Goal: Check status: Check status

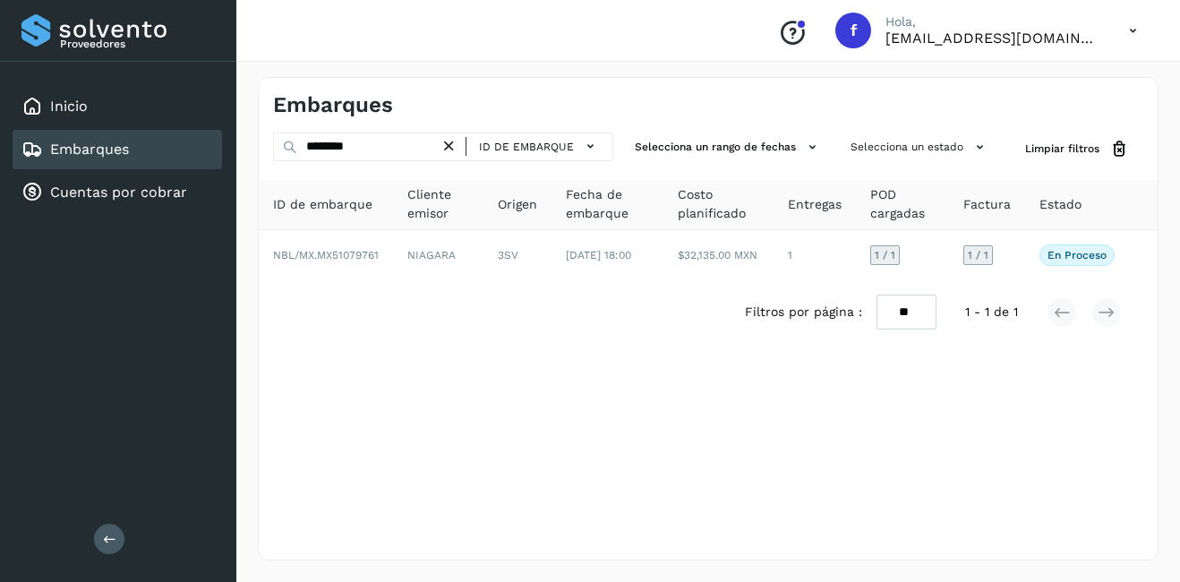
click at [97, 148] on link "Embarques" at bounding box center [89, 149] width 79 height 17
click at [508, 370] on div "Embarques ******** ID de embarque Selecciona un rango de fechas Selecciona un e…" at bounding box center [708, 318] width 901 height 483
click at [136, 145] on div "Embarques" at bounding box center [117, 149] width 209 height 39
click at [456, 147] on icon at bounding box center [449, 146] width 19 height 19
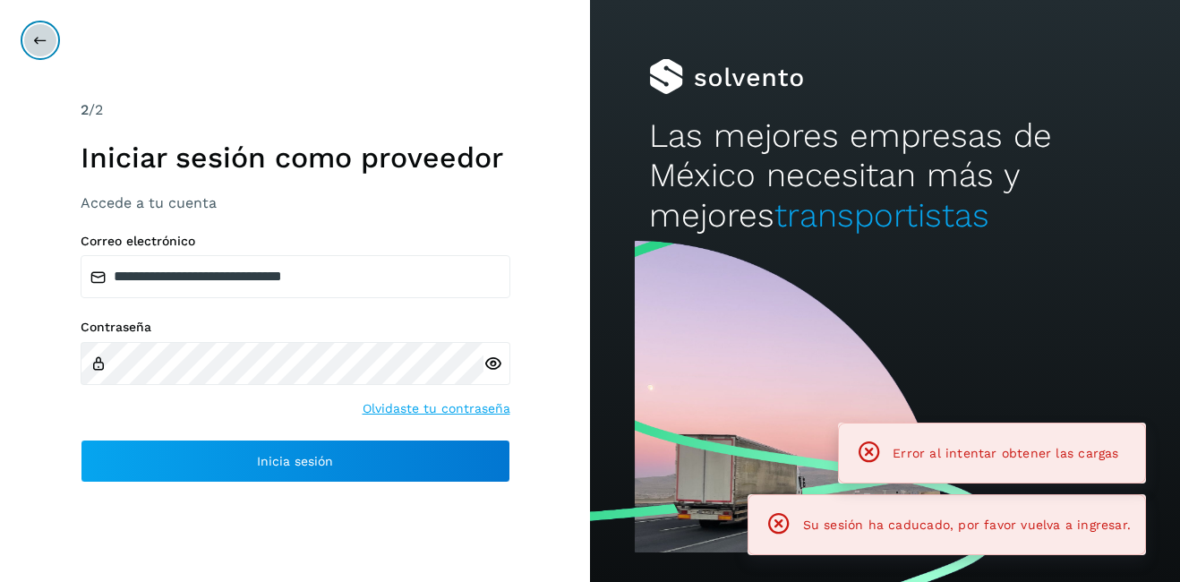
click at [39, 44] on icon at bounding box center [40, 40] width 14 height 14
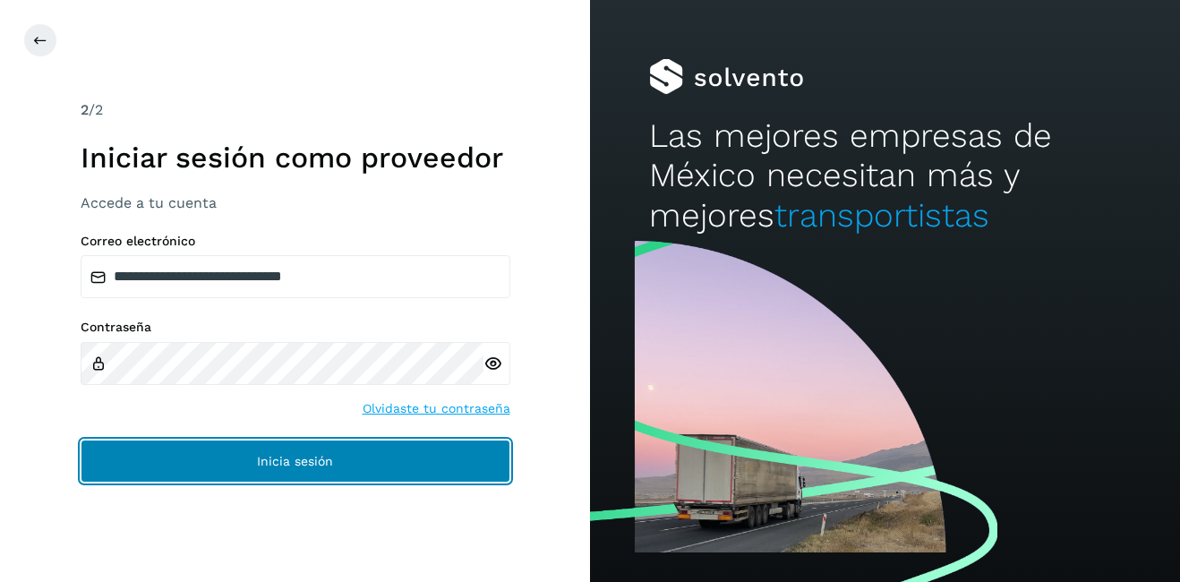
click at [286, 455] on span "Inicia sesión" at bounding box center [295, 461] width 76 height 13
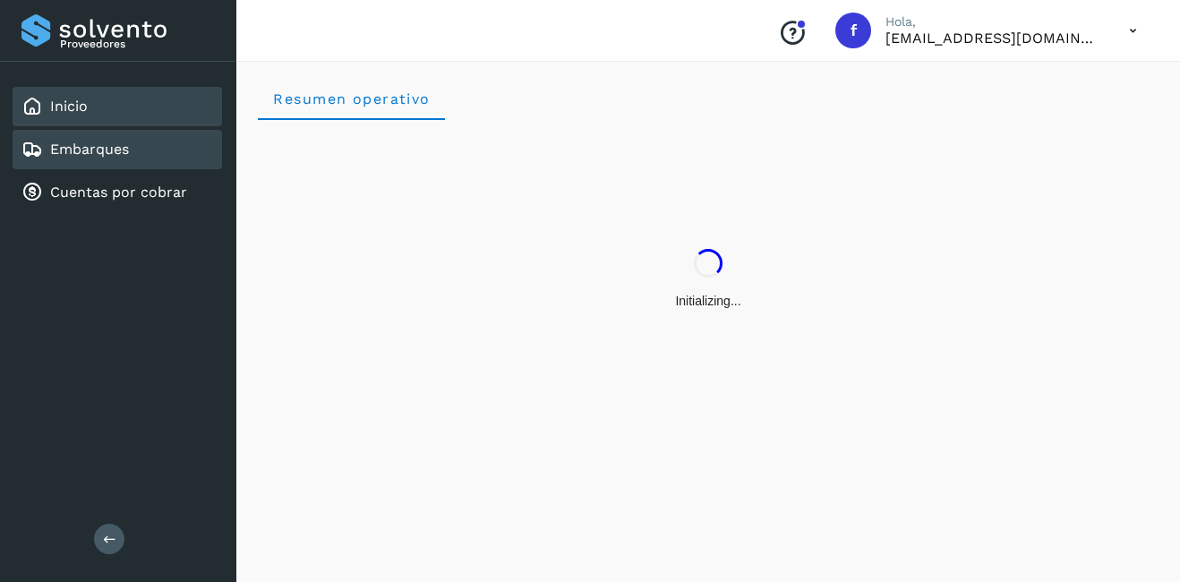
click at [144, 146] on div "Embarques" at bounding box center [117, 149] width 209 height 39
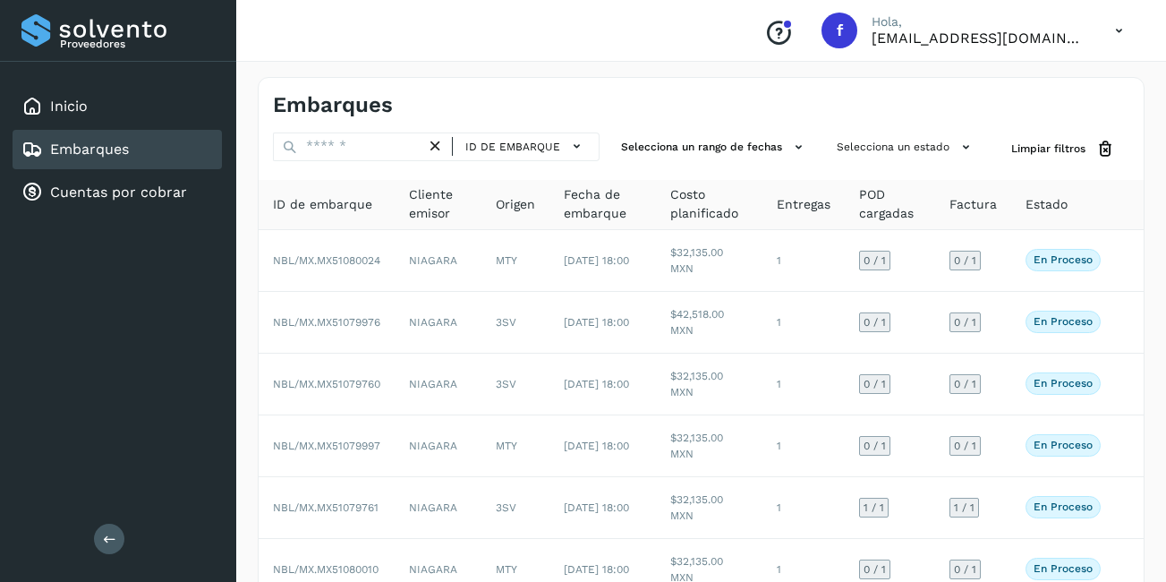
click at [488, 160] on div "ID de embarque" at bounding box center [513, 146] width 174 height 29
click at [873, 161] on button "Selecciona un estado" at bounding box center [906, 147] width 153 height 30
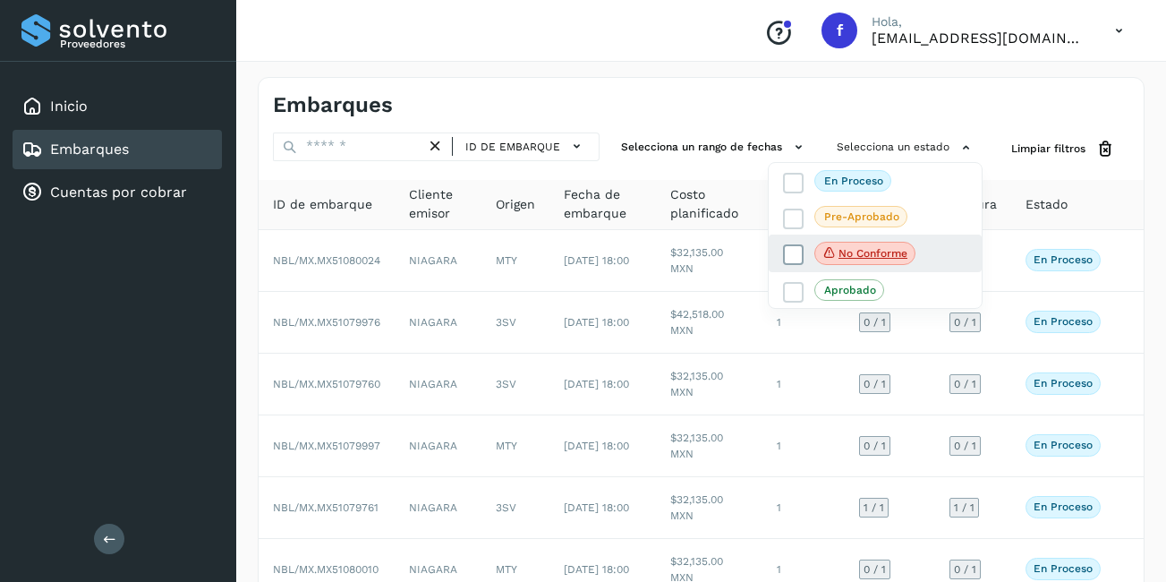
click at [894, 256] on p "No conforme" at bounding box center [873, 253] width 69 height 13
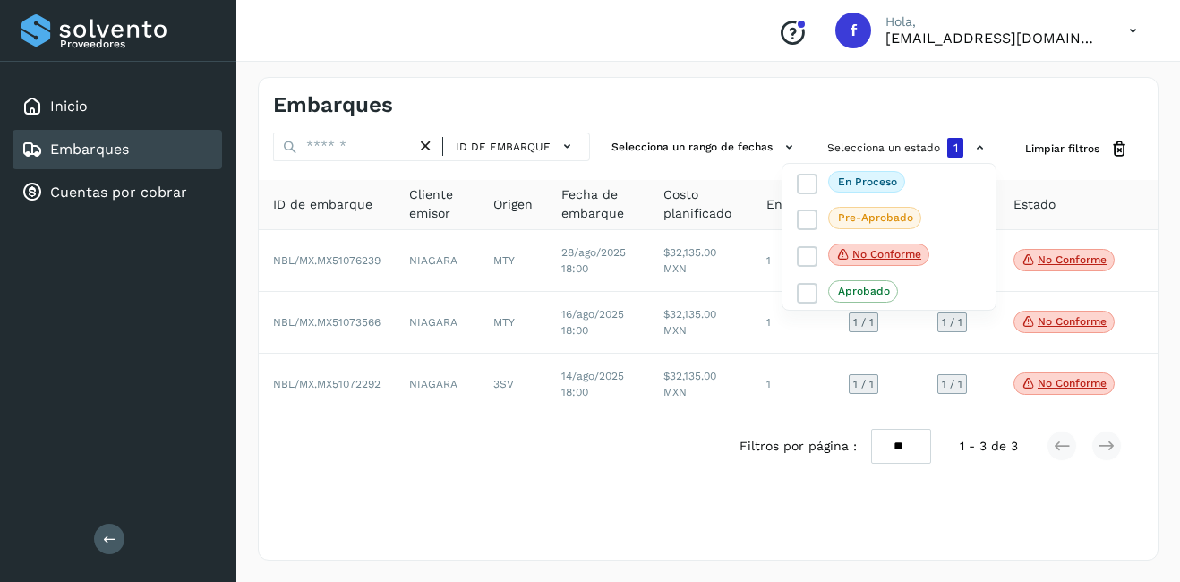
click at [1045, 381] on div at bounding box center [590, 291] width 1180 height 582
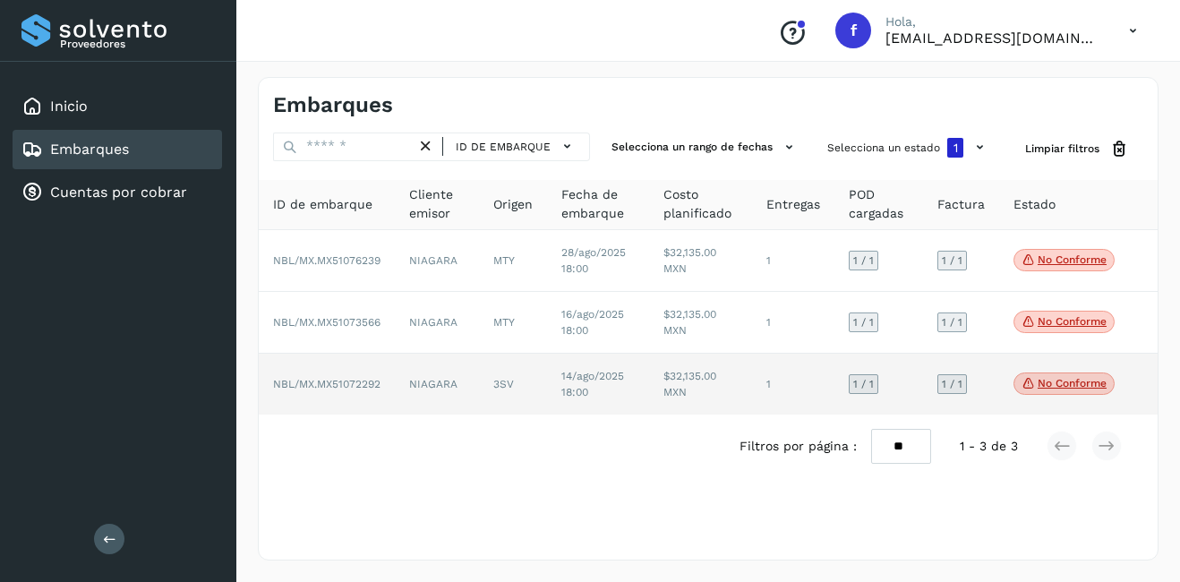
click at [1083, 380] on p "No conforme" at bounding box center [1072, 383] width 69 height 13
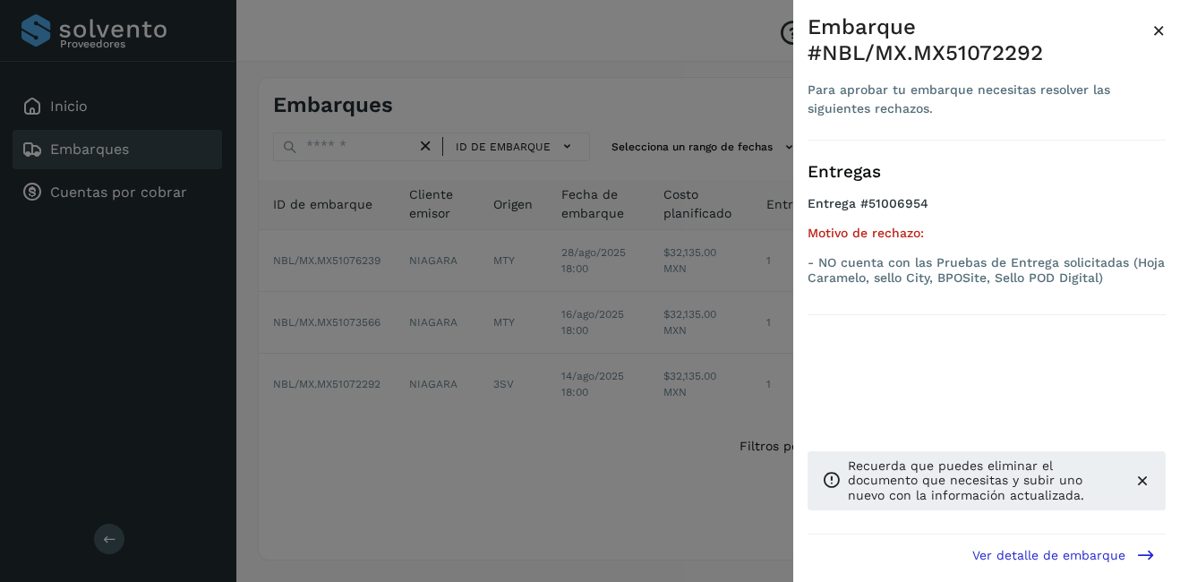
click at [1159, 26] on span "×" at bounding box center [1158, 30] width 13 height 25
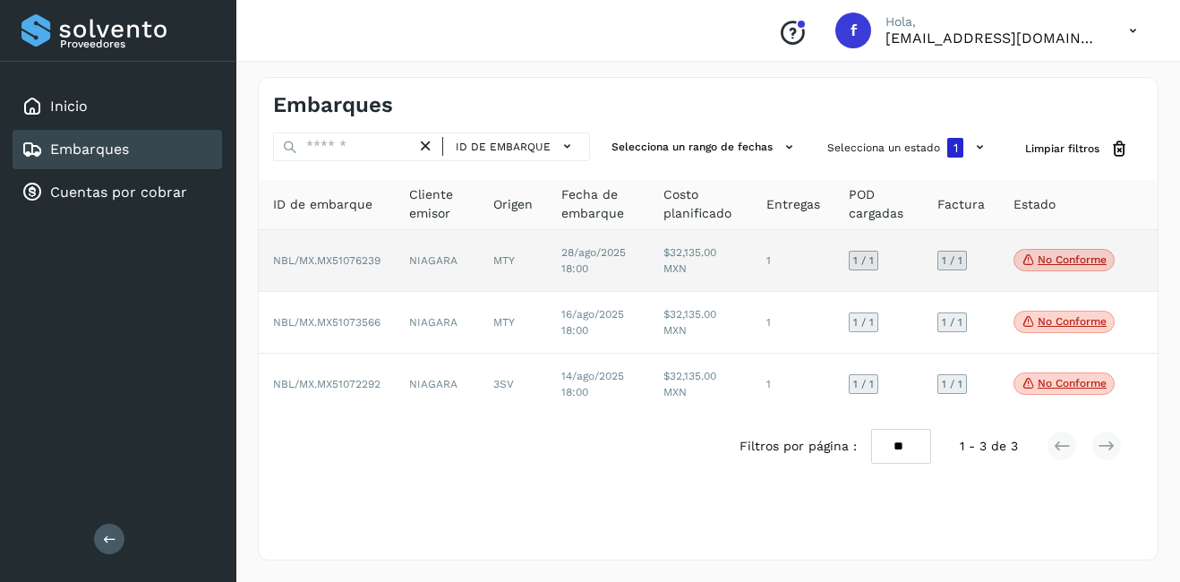
click at [1087, 259] on p "No conforme" at bounding box center [1072, 259] width 69 height 13
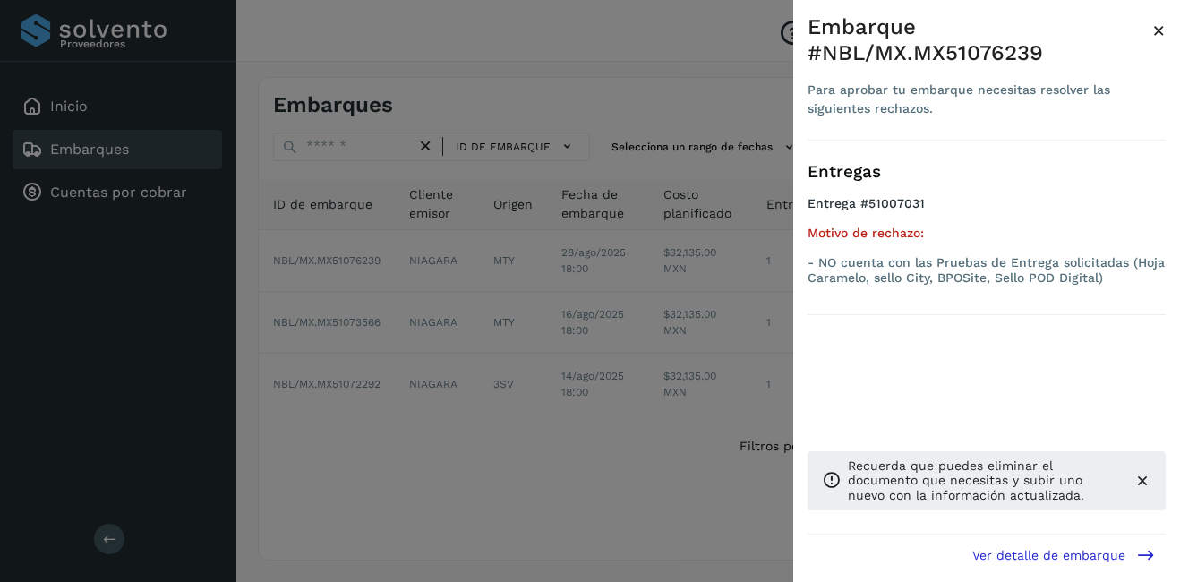
click at [1156, 36] on span "×" at bounding box center [1158, 30] width 13 height 25
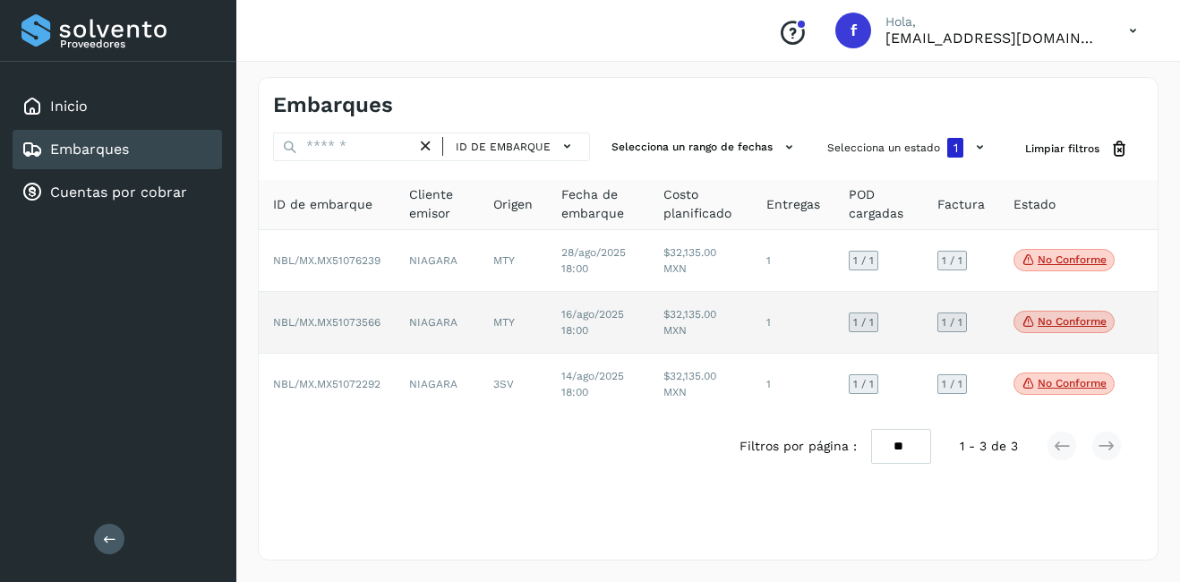
click at [1095, 317] on p "No conforme" at bounding box center [1072, 321] width 69 height 13
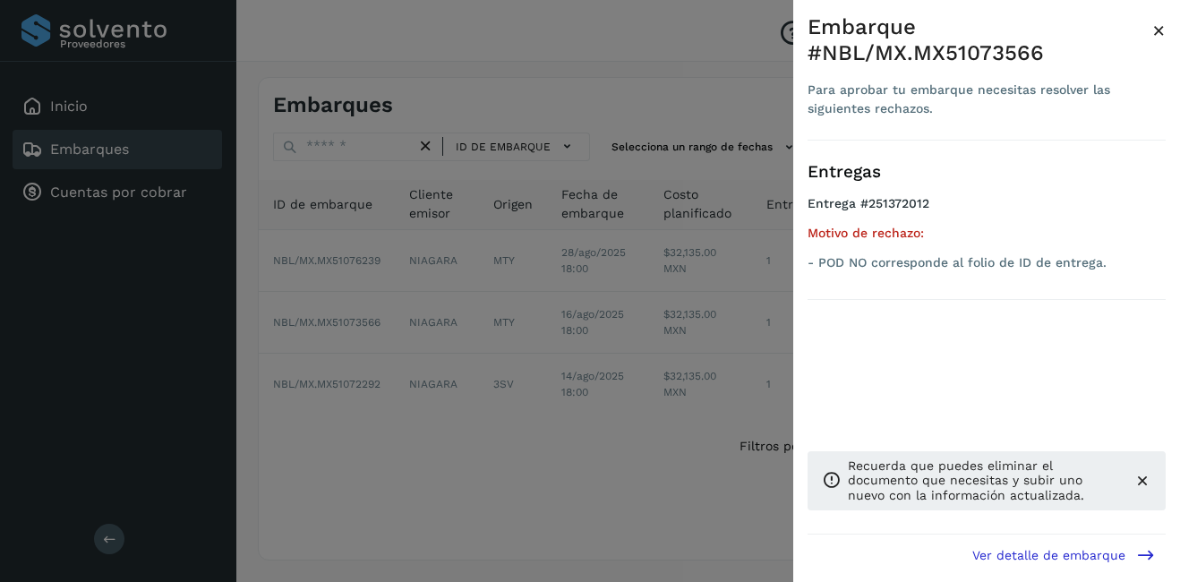
click at [1157, 35] on span "×" at bounding box center [1158, 30] width 13 height 25
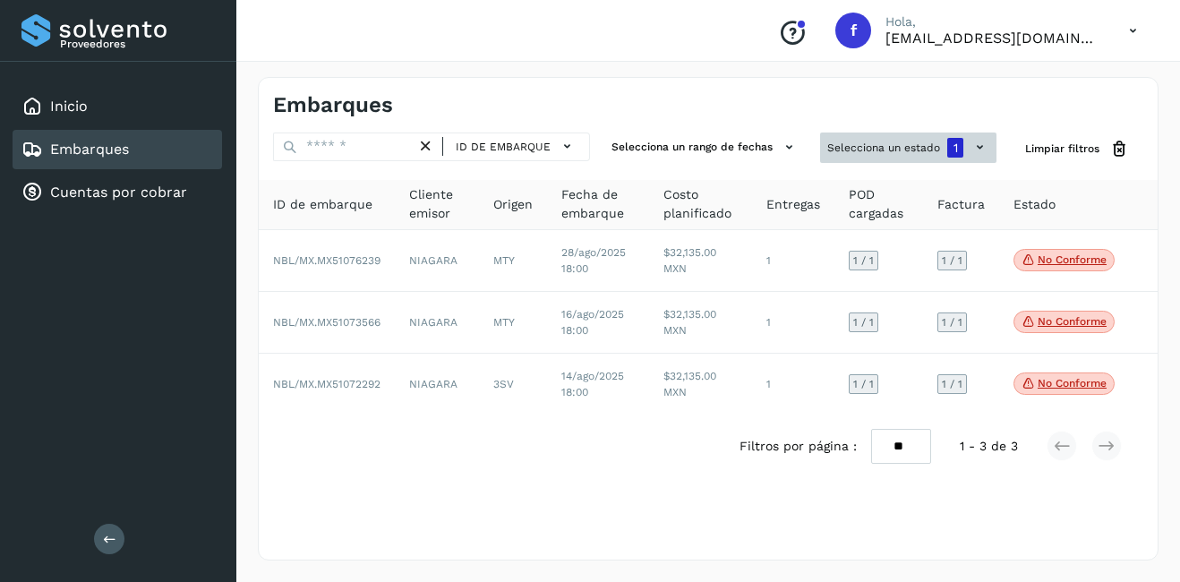
click at [933, 158] on button "Selecciona un estado 1" at bounding box center [908, 147] width 176 height 30
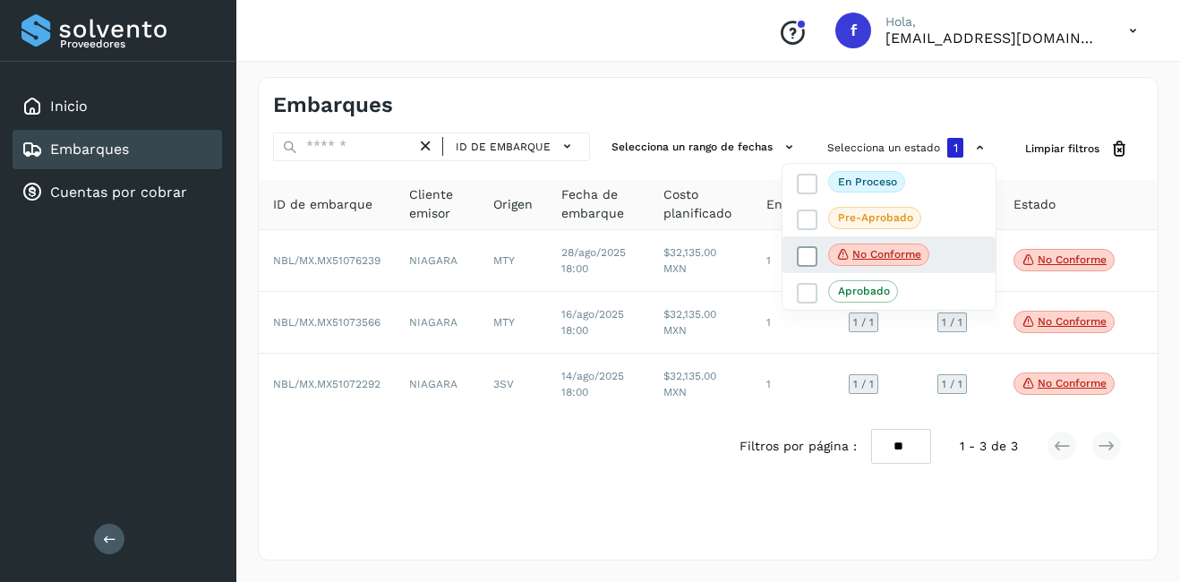
click at [879, 257] on p "No conforme" at bounding box center [886, 254] width 69 height 13
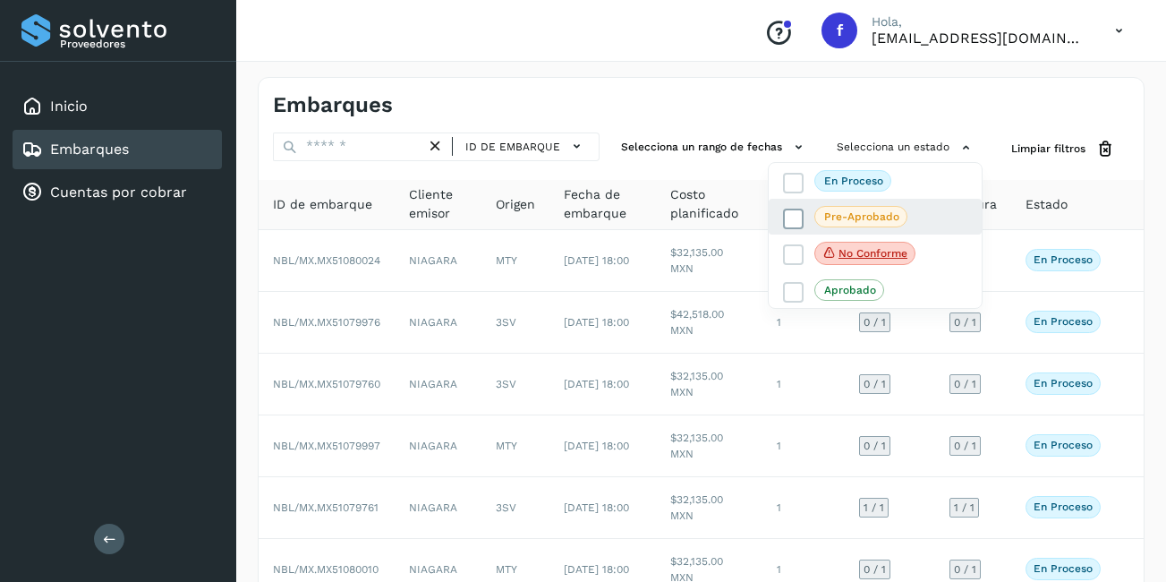
click at [839, 227] on span "Pre-Aprobado" at bounding box center [861, 216] width 93 height 21
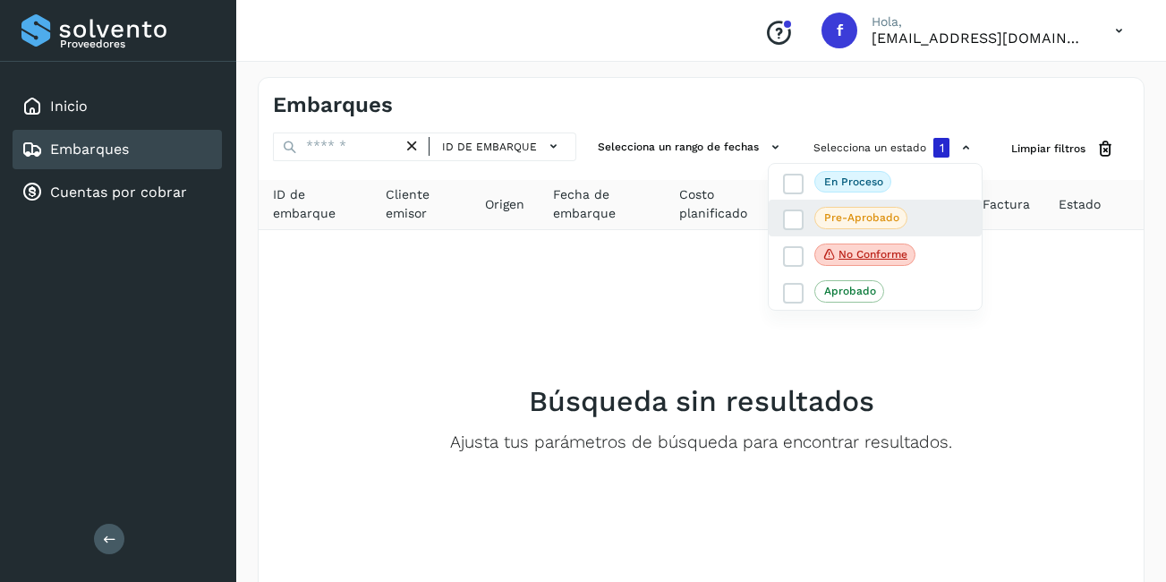
click at [801, 230] on div "Pre-Aprobado" at bounding box center [875, 218] width 213 height 36
click at [795, 218] on icon at bounding box center [794, 220] width 18 height 18
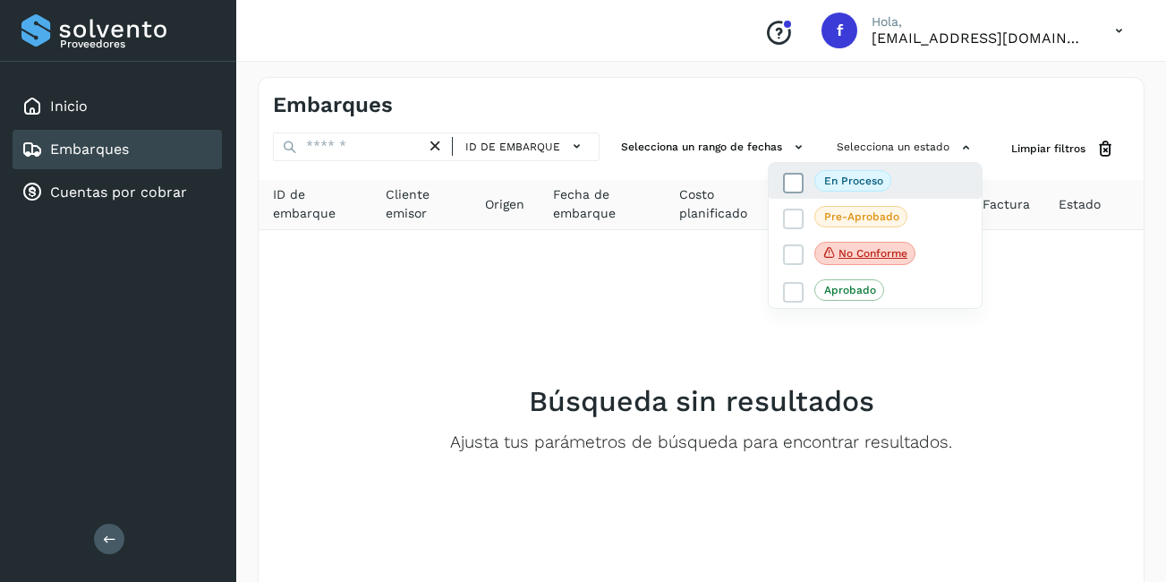
click at [791, 182] on icon at bounding box center [794, 183] width 18 height 18
